Goal: Complete application form: Complete application form

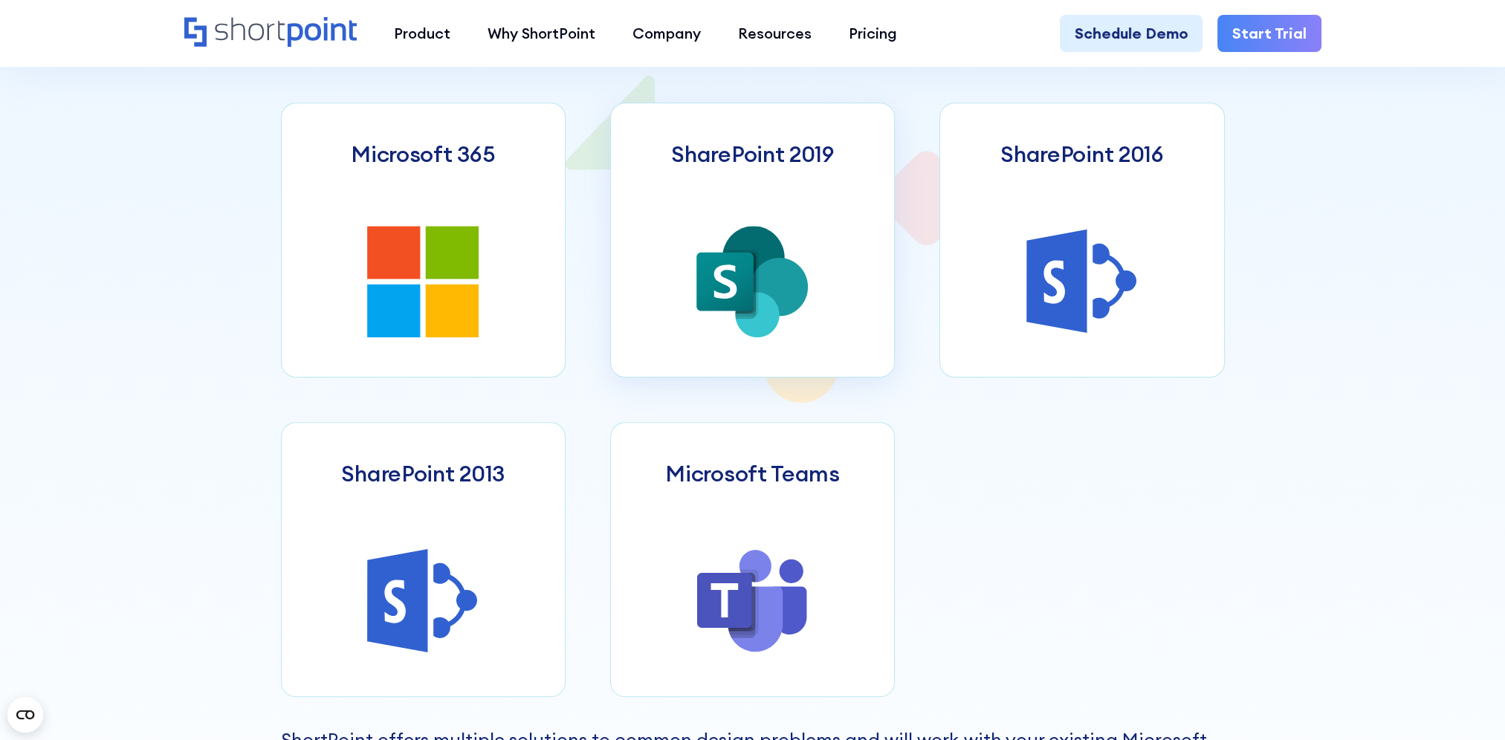
scroll to position [892, 0]
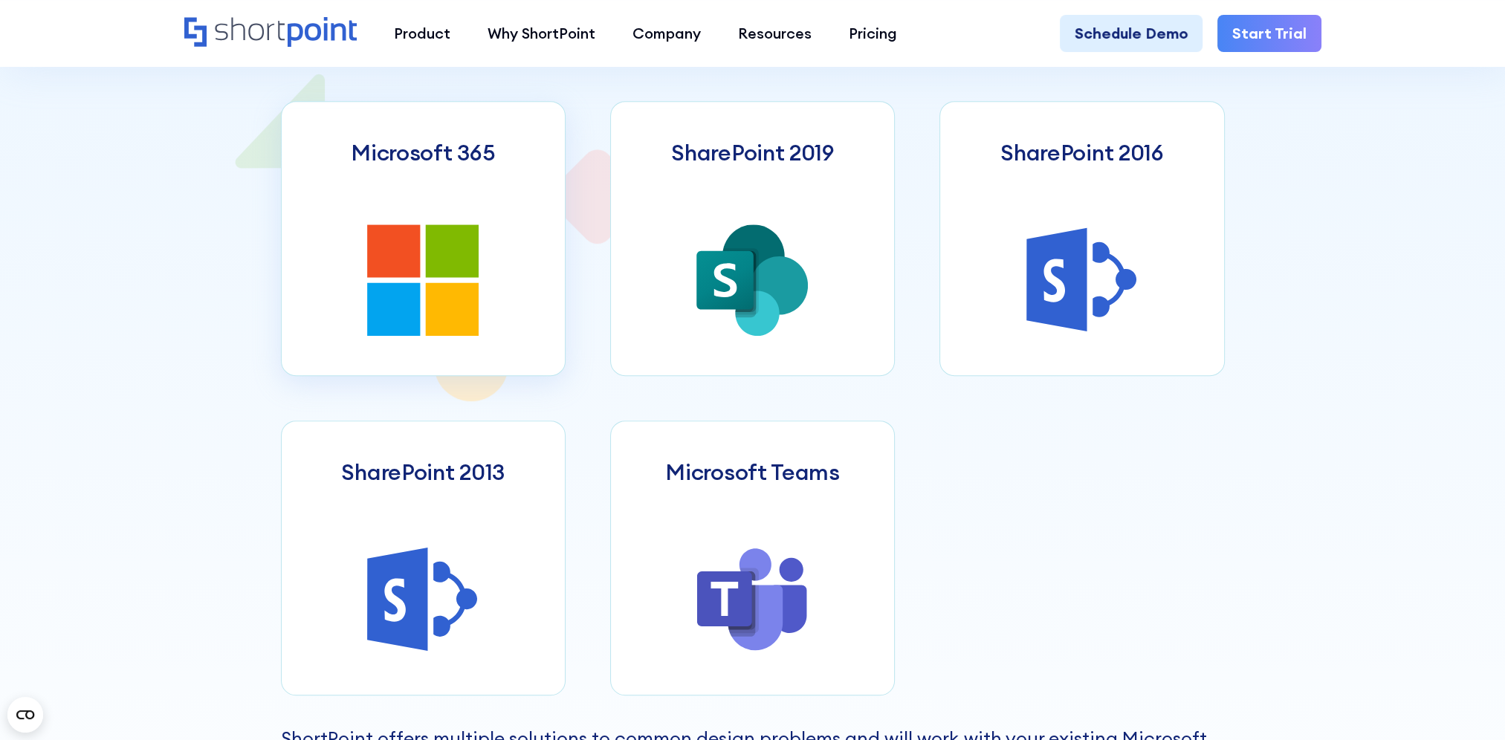
click at [473, 296] on icon at bounding box center [452, 309] width 53 height 53
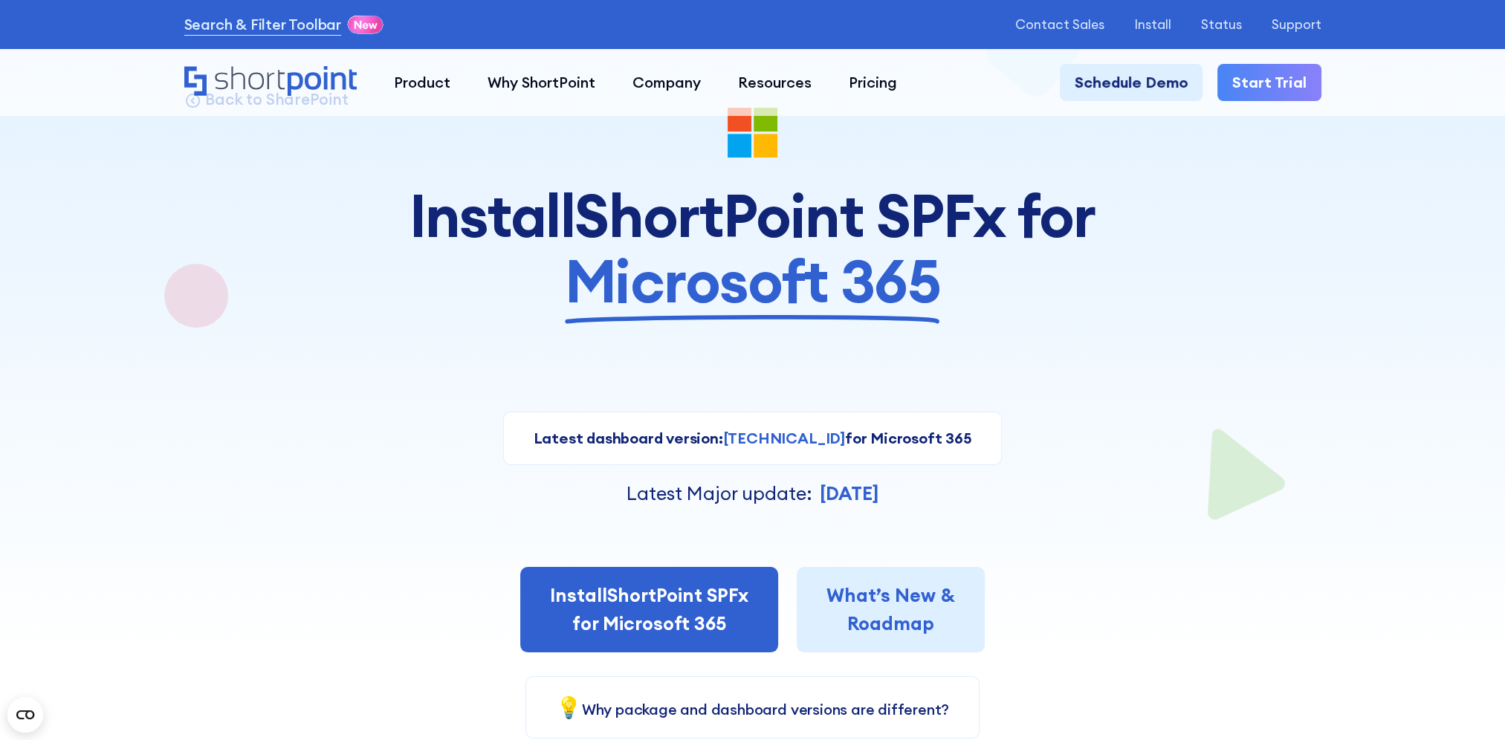
scroll to position [223, 0]
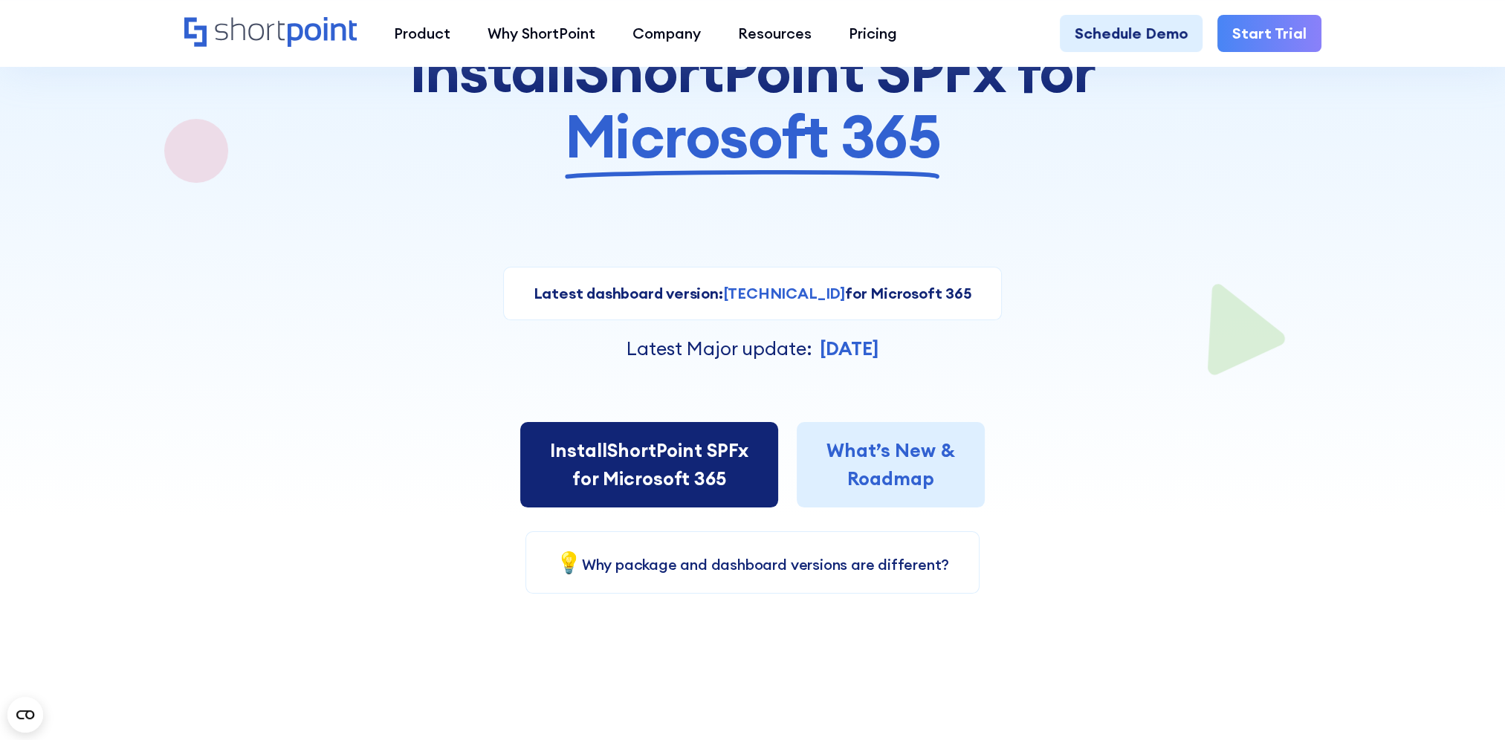
click at [673, 473] on link "Install ShortPoint SPFx for Microsoft 365" at bounding box center [649, 464] width 258 height 85
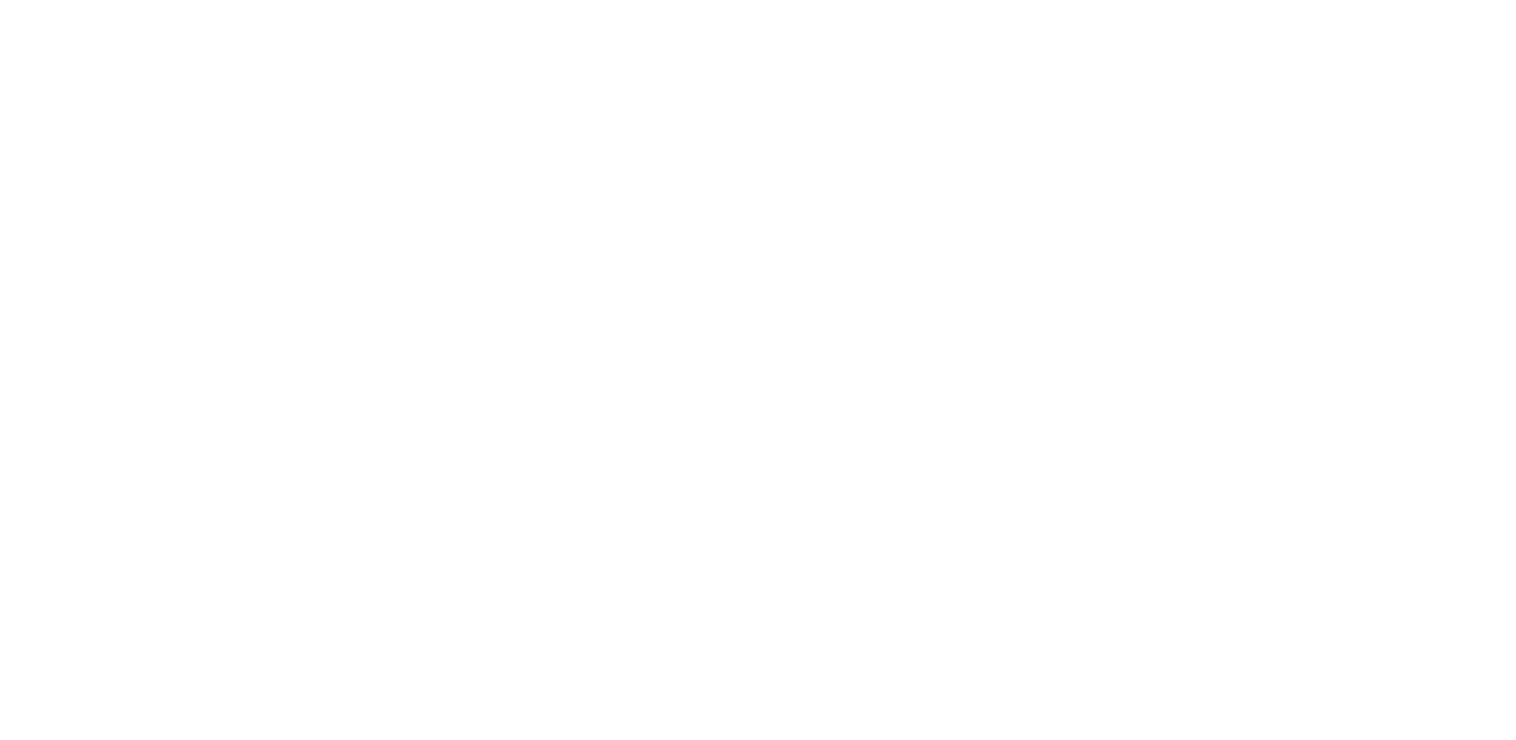
select select "Microsoft 365"
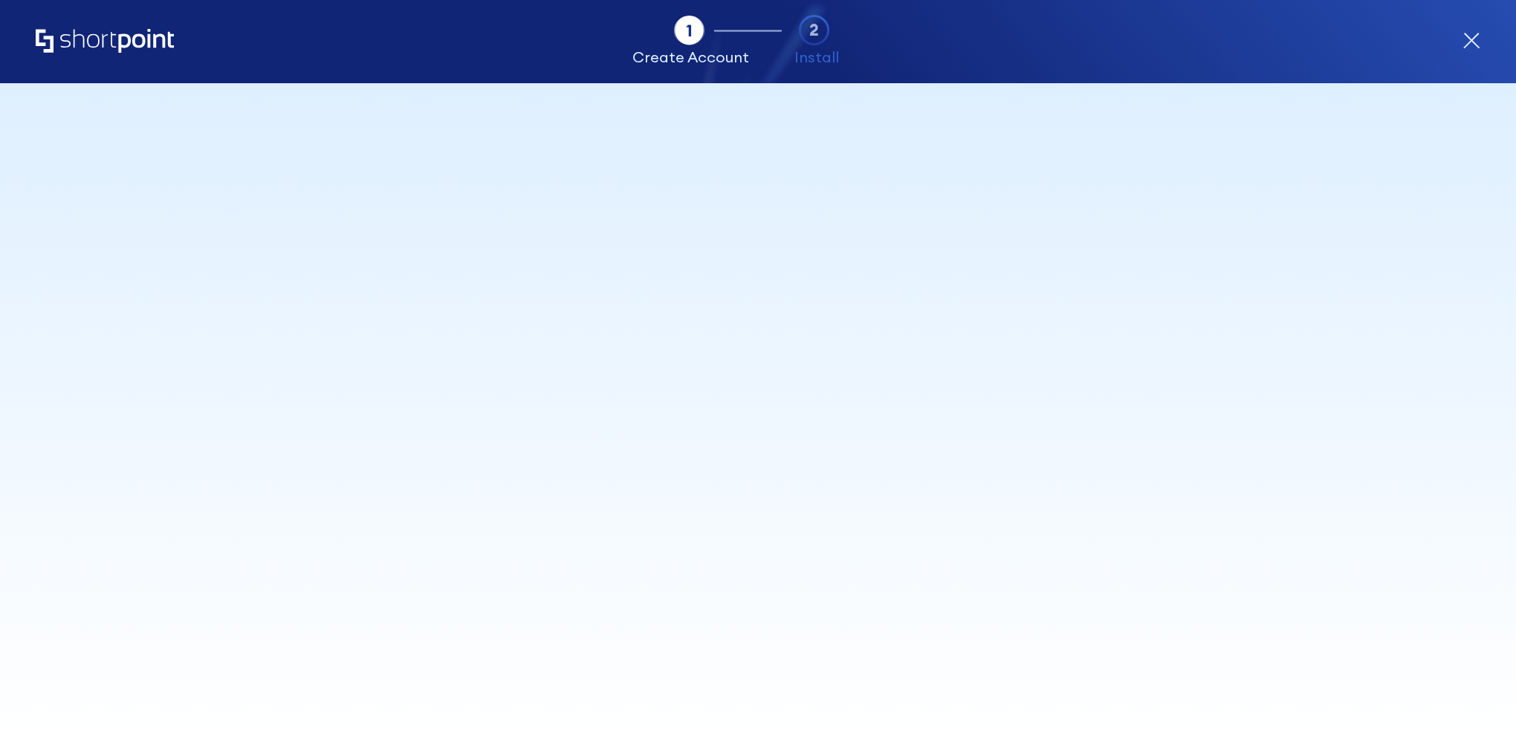
select select "+677"
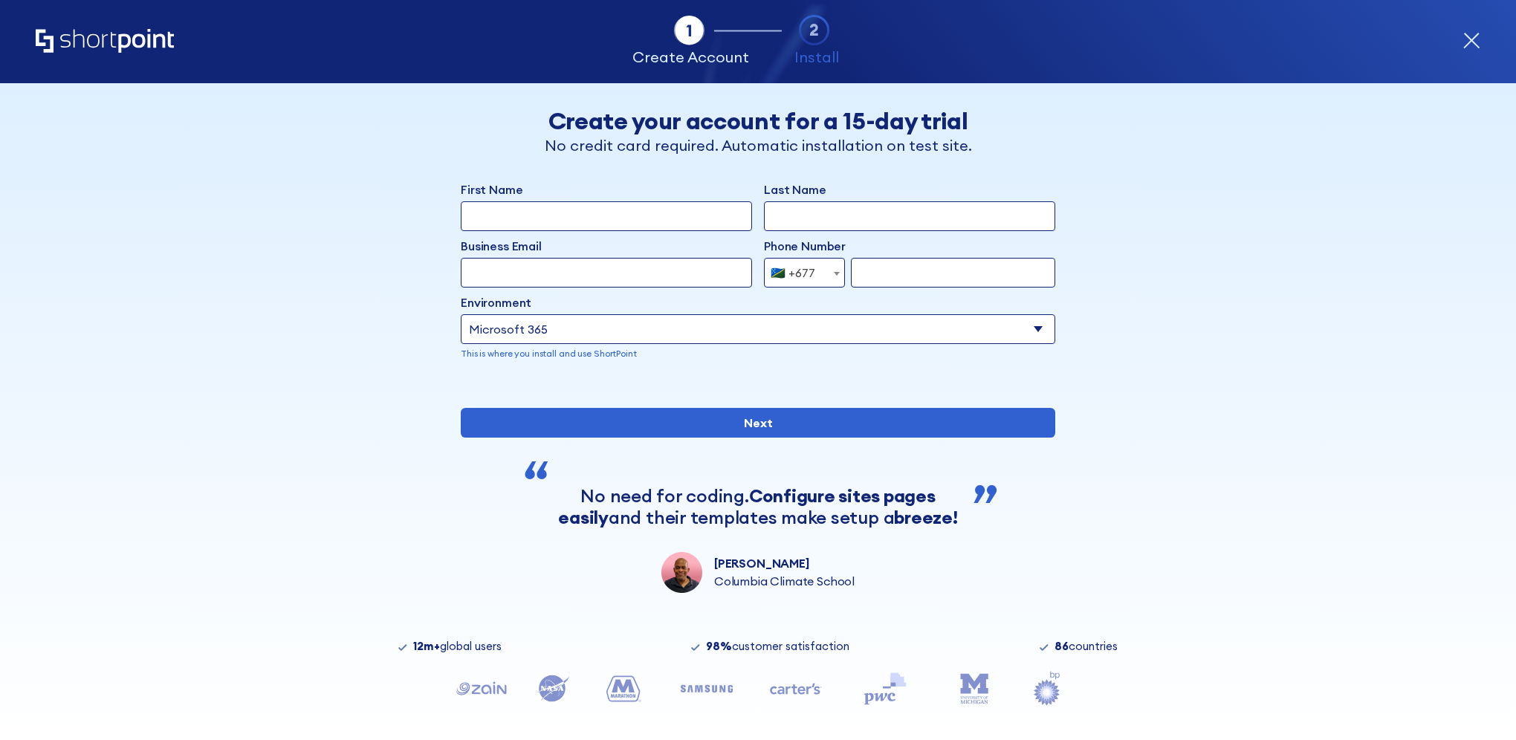
click at [603, 219] on input "First Name" at bounding box center [606, 216] width 291 height 30
type input "Knoxly"
type input "Oto"
type input "koto@cbsi.com.sb"
type input "21791"
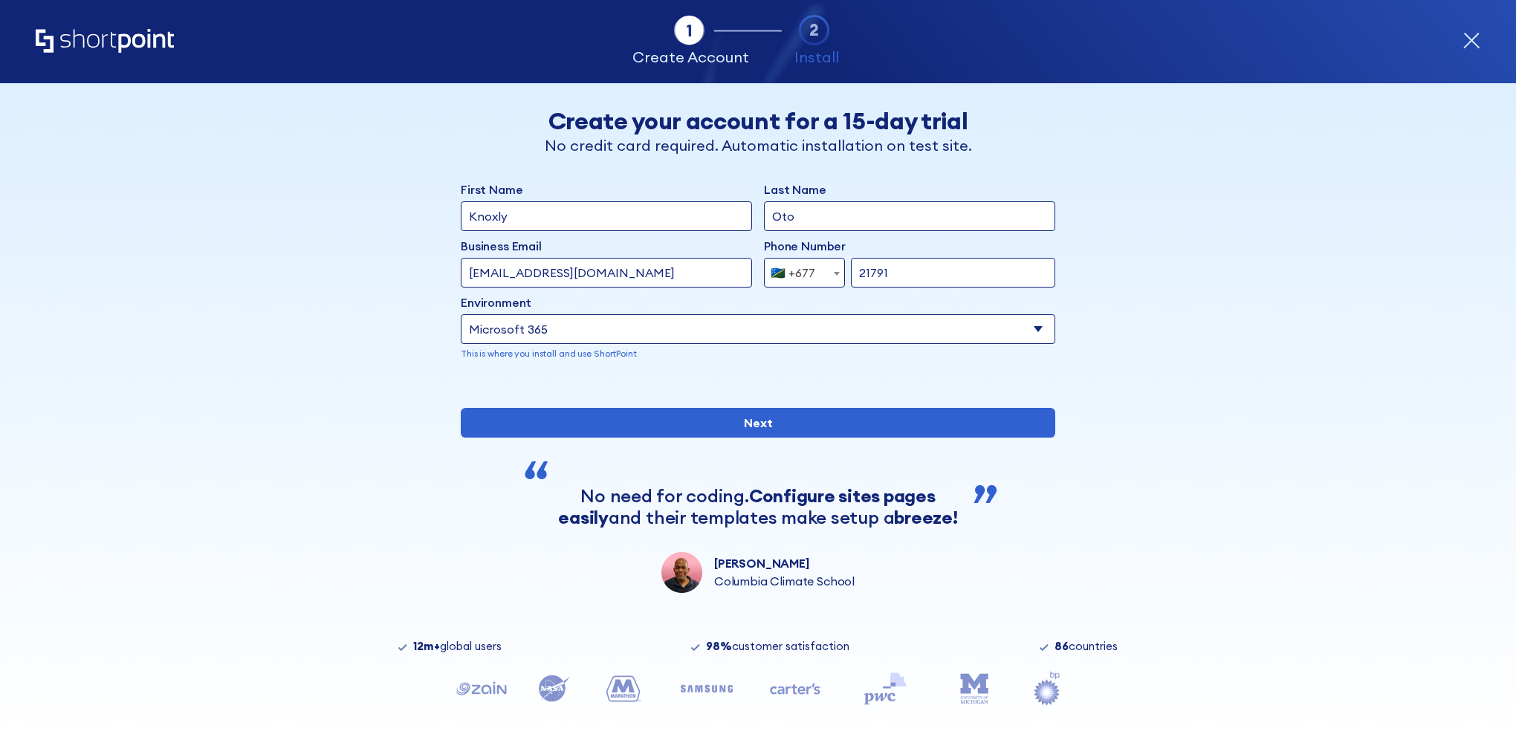
click at [944, 328] on select "Select an environment Microsoft 365 SharePoint Online SharePoint 2019 (On-Premi…" at bounding box center [758, 329] width 595 height 30
select select "SharePoint Online"
click at [461, 314] on select "Select an environment Microsoft 365 SharePoint Online SharePoint 2019 (On-Premi…" at bounding box center [758, 329] width 595 height 30
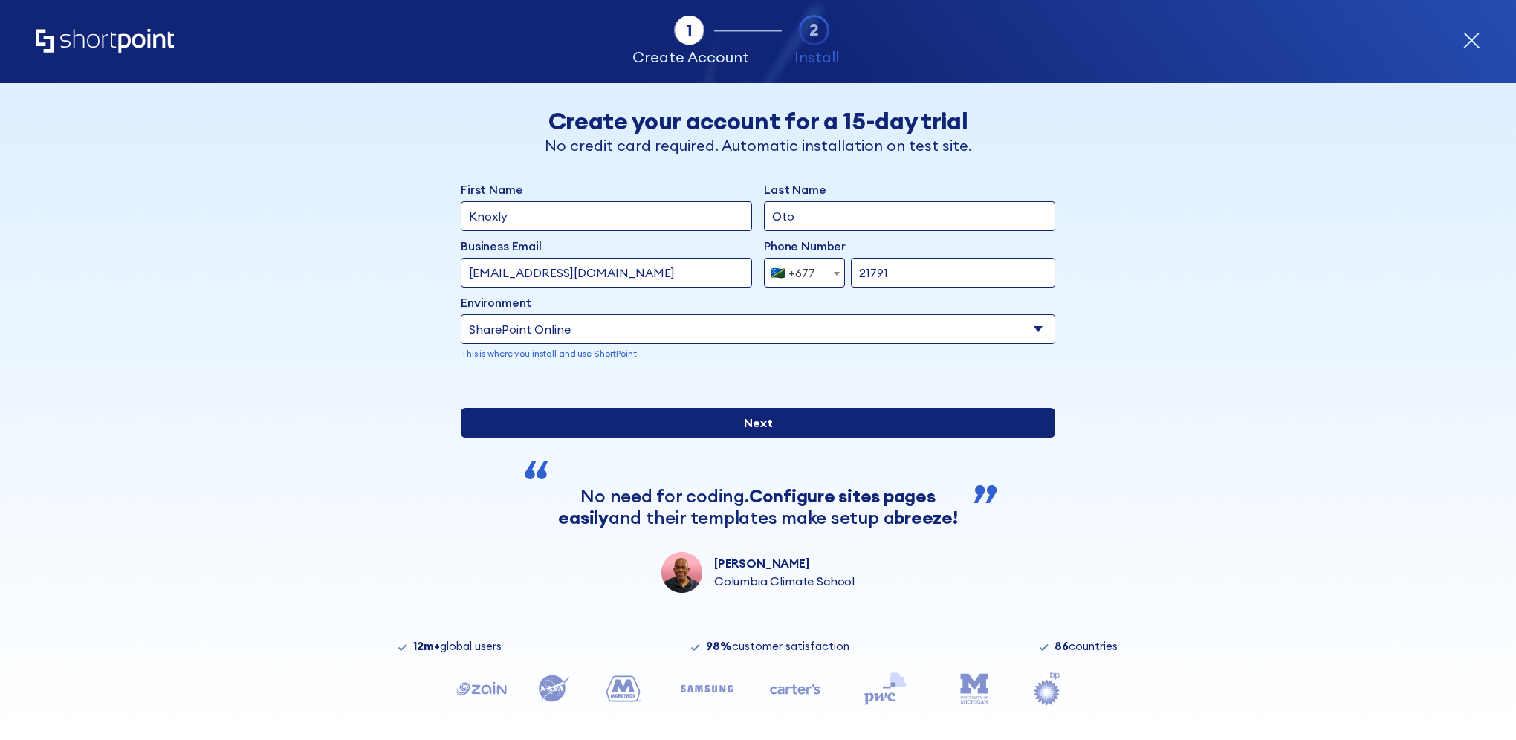
click at [760, 438] on input "Next" at bounding box center [758, 423] width 595 height 30
